Goal: Information Seeking & Learning: Learn about a topic

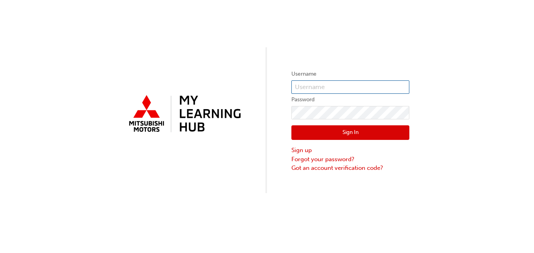
type input "0005710370"
click at [338, 131] on button "Sign In" at bounding box center [351, 132] width 118 height 15
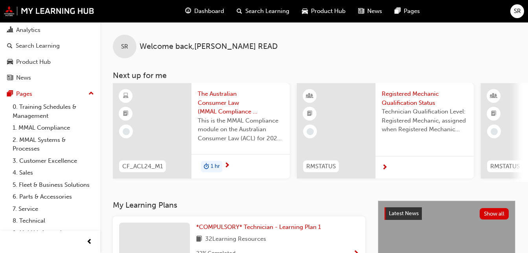
scroll to position [50, 0]
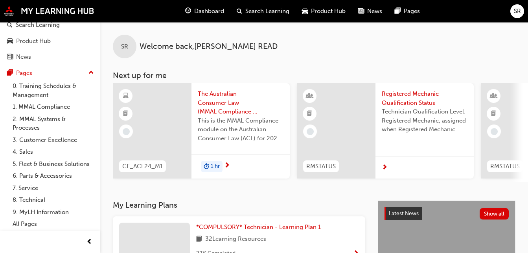
drag, startPoint x: 432, startPoint y: 55, endPoint x: 286, endPoint y: 51, distance: 146.0
click at [286, 51] on div "SR Welcome back , [PERSON_NAME]" at bounding box center [314, 40] width 428 height 36
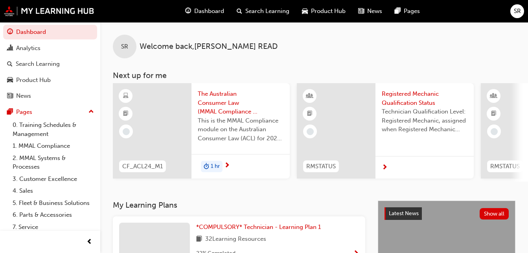
scroll to position [0, 0]
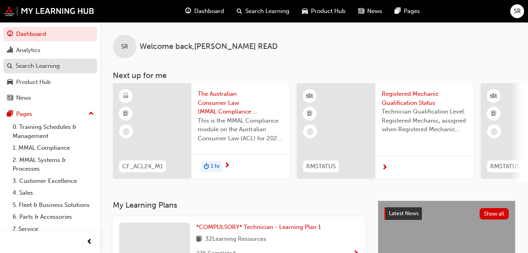
click at [30, 68] on div "Search Learning" at bounding box center [38, 65] width 44 height 9
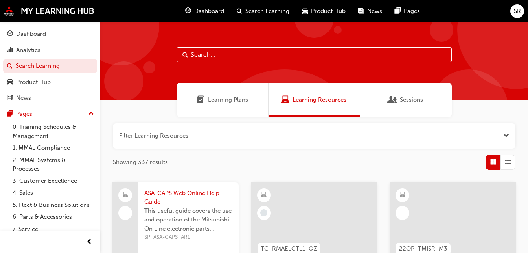
click at [210, 52] on input "text" at bounding box center [314, 54] width 275 height 15
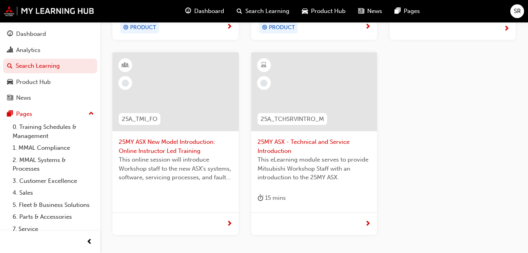
scroll to position [319, 0]
type input "asx"
click at [293, 142] on span "25MY ASX - Technical and Service Introduction" at bounding box center [315, 145] width 114 height 18
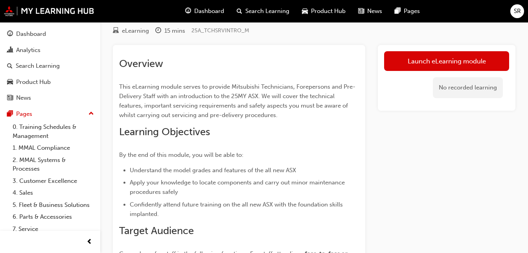
scroll to position [25, 0]
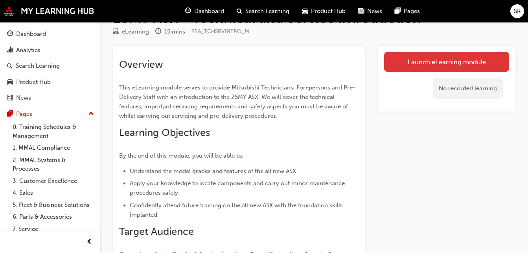
click at [428, 59] on link "Launch eLearning module" at bounding box center [446, 62] width 125 height 20
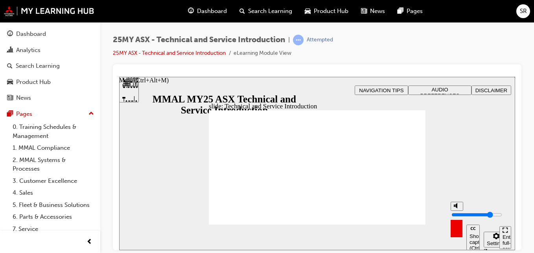
click at [456, 208] on icon "Mute (Ctrl+Alt+M)" at bounding box center [457, 205] width 6 height 6
click at [456, 207] on circle "Unmute (Ctrl+Alt+M)" at bounding box center [457, 205] width 3 height 3
click at [347, 243] on section "Play (Ctrl+Alt+P) Replay (Ctrl+Alt+R) Show captions (Ctrl+Alt+C) Playback speed…" at bounding box center [317, 237] width 396 height 26
click at [504, 235] on div "Enter full-screen (Ctrl+Alt+F)" at bounding box center [506, 245] width 6 height 24
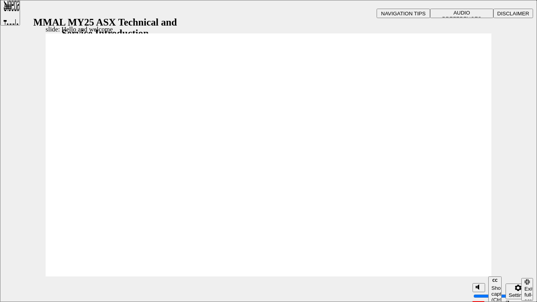
click at [478, 252] on polygon "Mute (Ctrl+Alt+M)" at bounding box center [479, 258] width 2 height 6
type input "8"
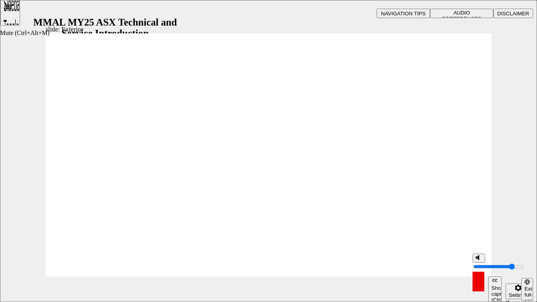
click at [480, 252] on input "volume" at bounding box center [499, 267] width 51 height 6
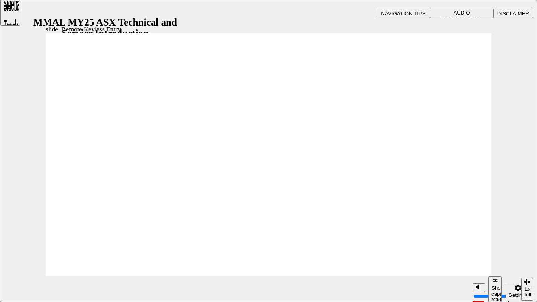
type input "21"
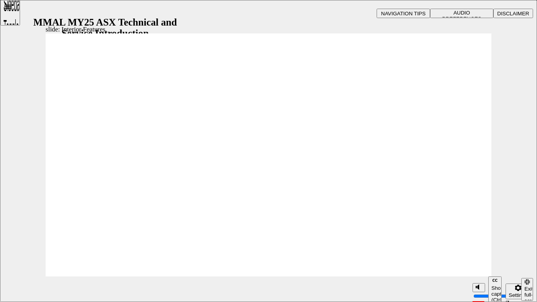
type input "17"
click at [472, 24] on div "slide: Interior Features Vector.svg AMBIENT LIGHTING The ASX features customisa…" at bounding box center [268, 151] width 537 height 302
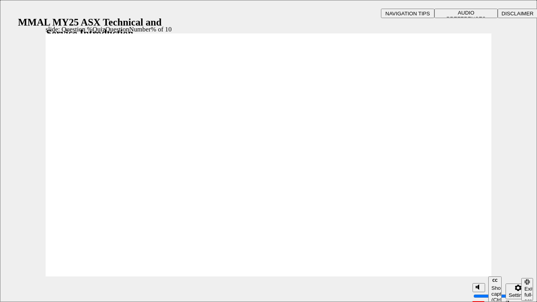
radio input "true"
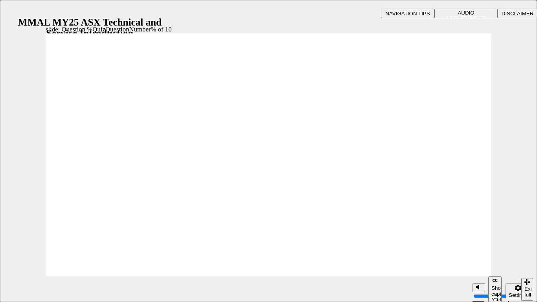
radio input "true"
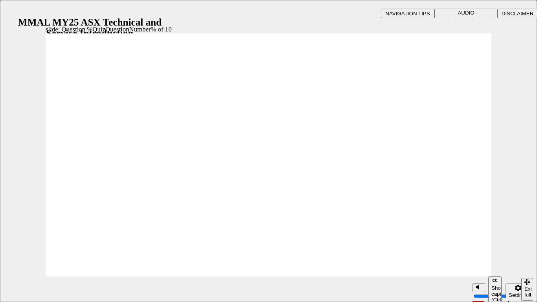
drag, startPoint x: 69, startPoint y: 145, endPoint x: 76, endPoint y: 151, distance: 8.9
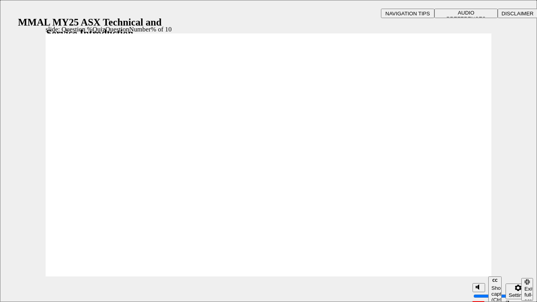
drag, startPoint x: 405, startPoint y: 265, endPoint x: 405, endPoint y: 261, distance: 4.0
radio input "true"
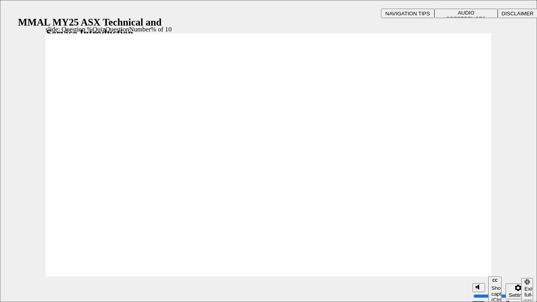
radio input "true"
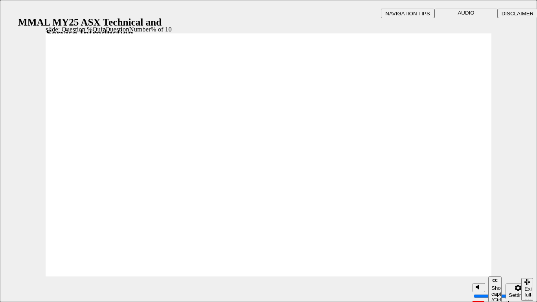
radio input "true"
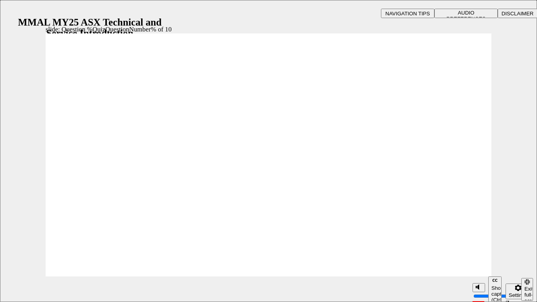
radio input "true"
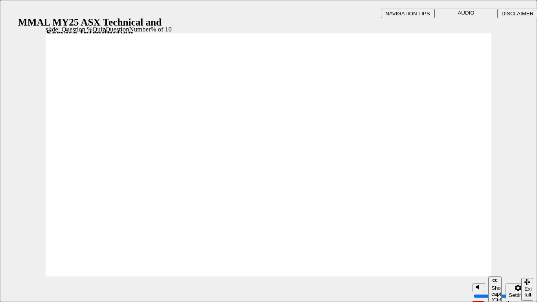
radio input "true"
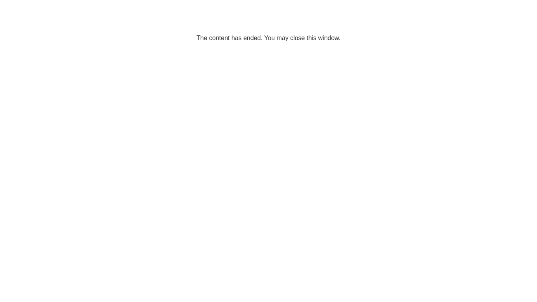
drag, startPoint x: 458, startPoint y: 210, endPoint x: 452, endPoint y: 209, distance: 5.2
click at [454, 48] on html "The content has ended. You may close this window." at bounding box center [268, 24] width 537 height 48
click at [495, 48] on html "The content has ended. You may close this window." at bounding box center [268, 24] width 537 height 48
click at [495, 26] on p "The content has ended. You may close this window." at bounding box center [268, 23] width 531 height 35
click at [490, 24] on p "The content has ended. You may close this window." at bounding box center [268, 23] width 531 height 35
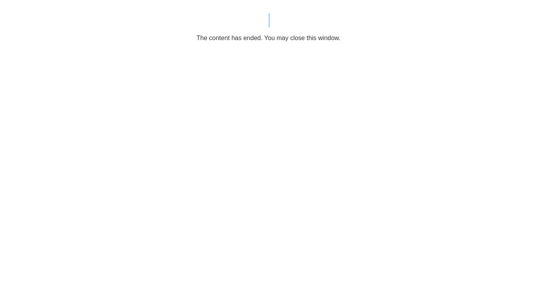
click at [490, 24] on p "The content has ended. You may close this window." at bounding box center [268, 23] width 531 height 35
click at [270, 24] on p "The content has ended. You may close this window." at bounding box center [268, 23] width 531 height 35
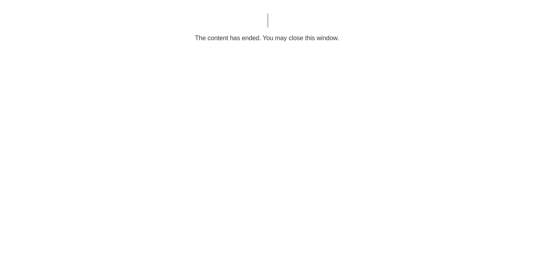
drag, startPoint x: 377, startPoint y: 90, endPoint x: 258, endPoint y: 13, distance: 142.0
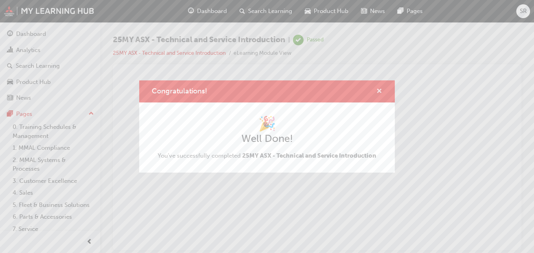
click at [377, 89] on span "cross-icon" at bounding box center [379, 91] width 6 height 7
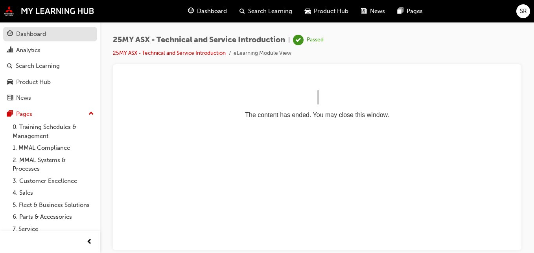
click at [45, 39] on link "Dashboard" at bounding box center [50, 34] width 94 height 15
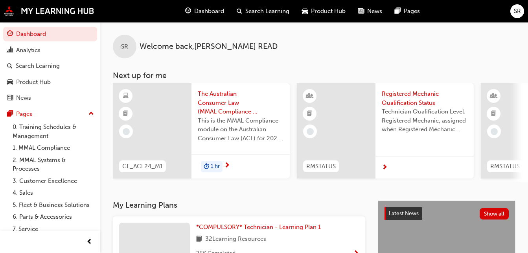
click at [513, 15] on div "SR" at bounding box center [518, 11] width 14 height 14
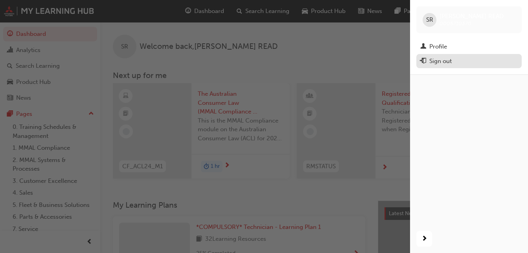
click at [434, 62] on div "Sign out" at bounding box center [441, 61] width 22 height 9
